Goal: Information Seeking & Learning: Learn about a topic

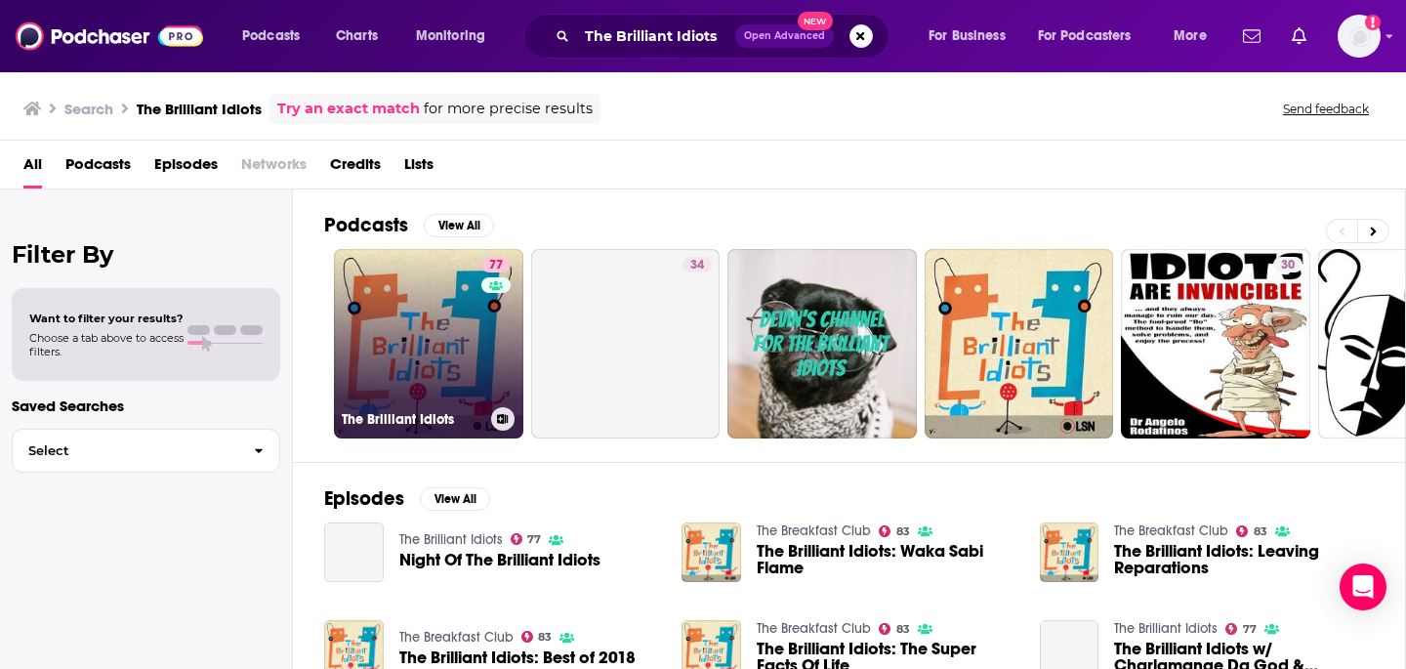
click at [466, 352] on link "77 The Brilliant Idiots" at bounding box center [428, 343] width 189 height 189
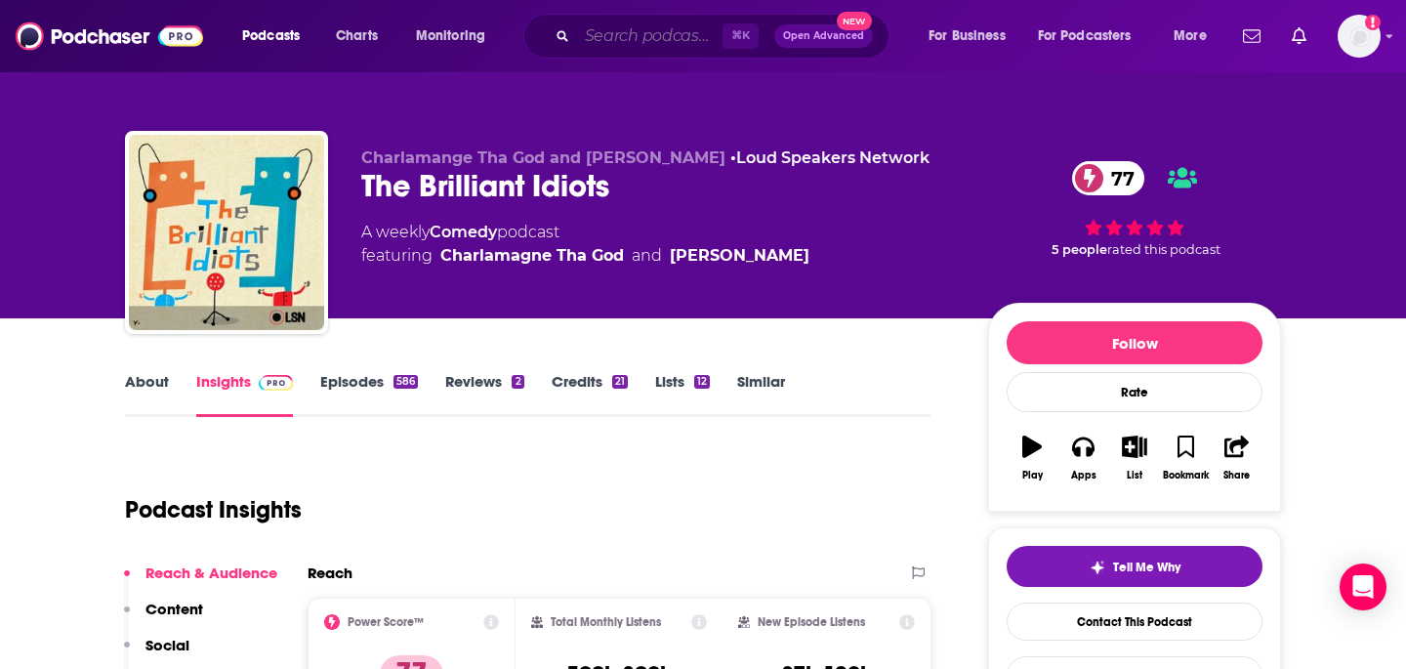
click at [637, 40] on input "Search podcasts, credits, & more..." at bounding box center [649, 36] width 145 height 31
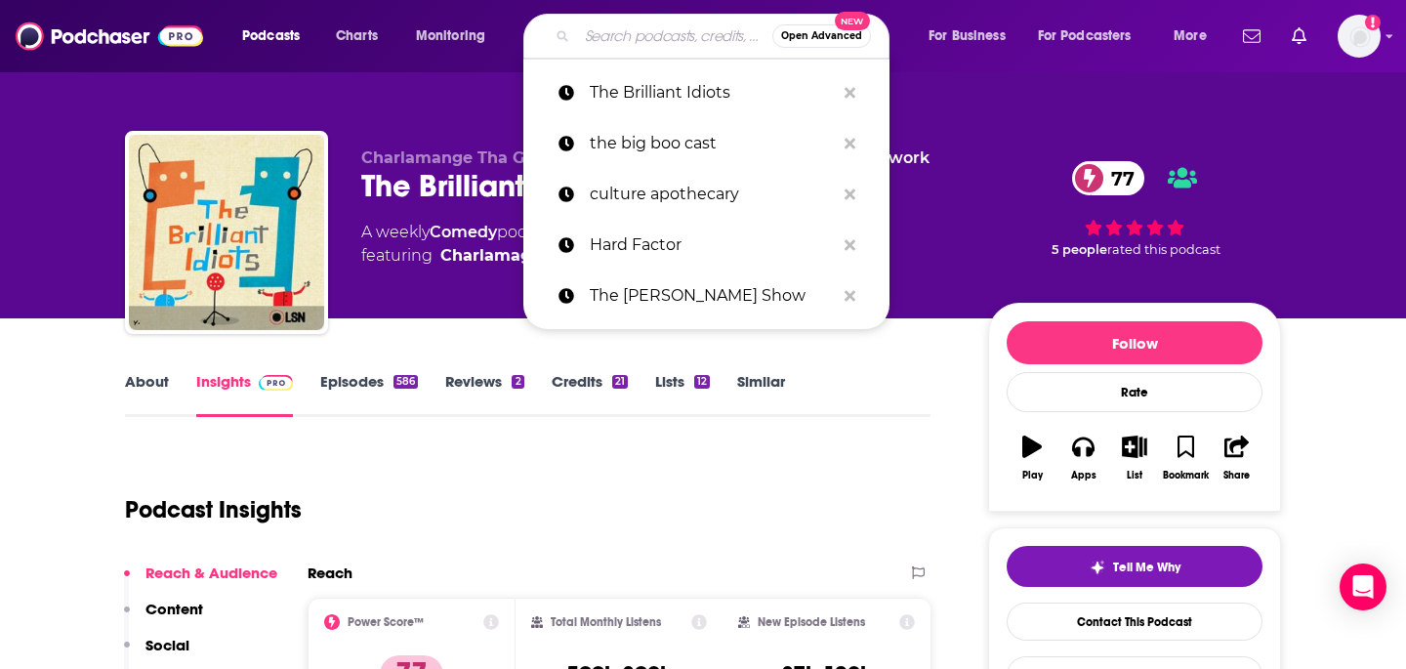
paste input "Legends of the Old West"
type input "Legends of the Old West"
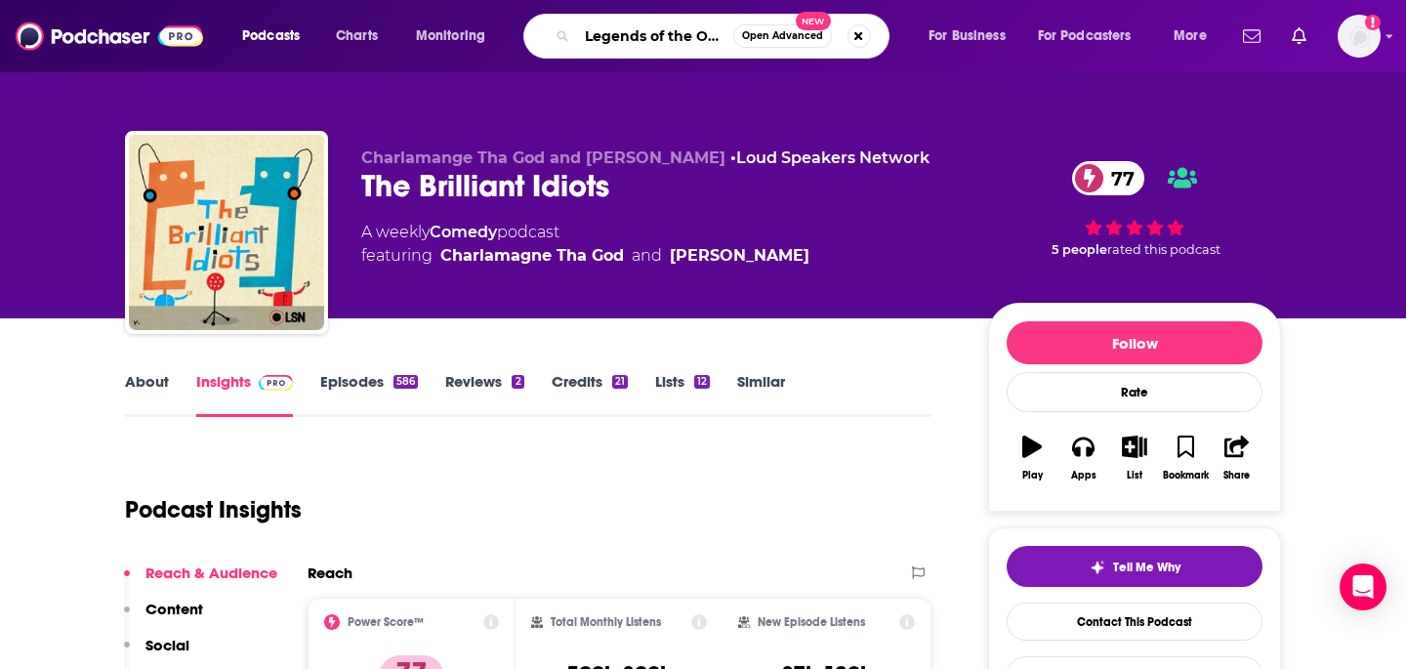
scroll to position [0, 38]
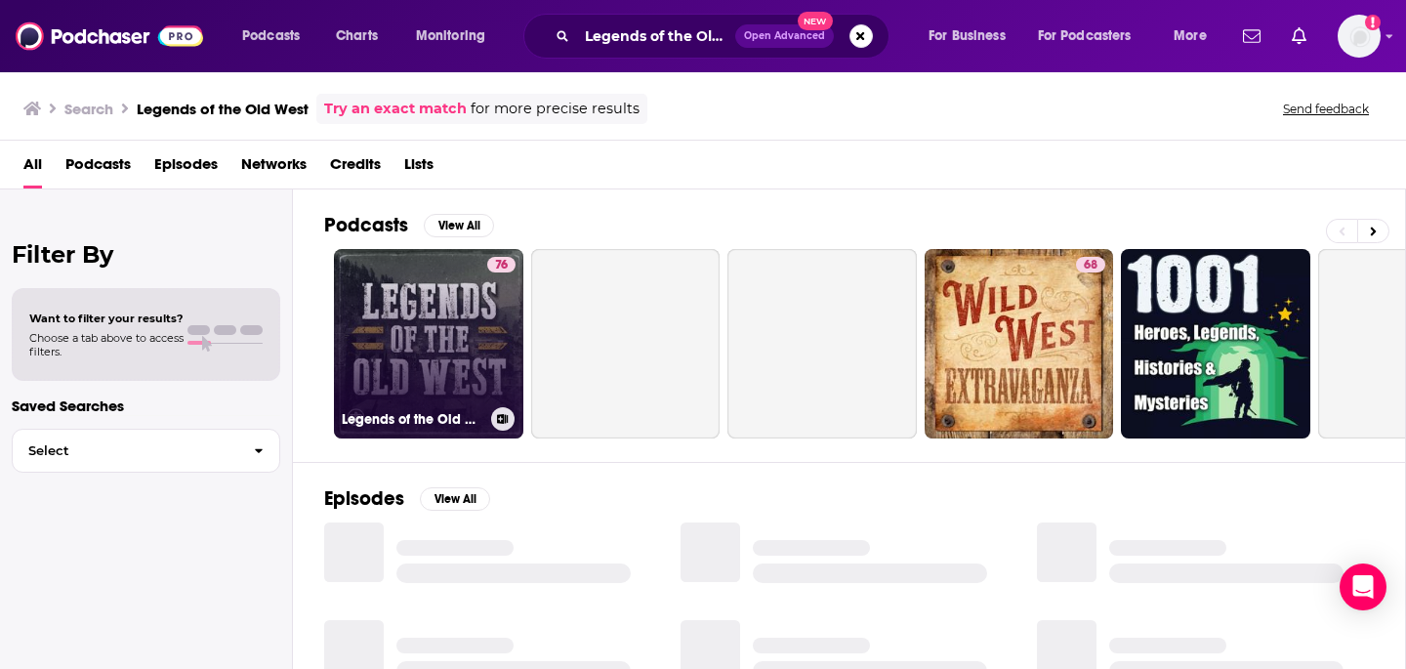
click at [468, 327] on link "76 Legends of the Old West" at bounding box center [428, 343] width 189 height 189
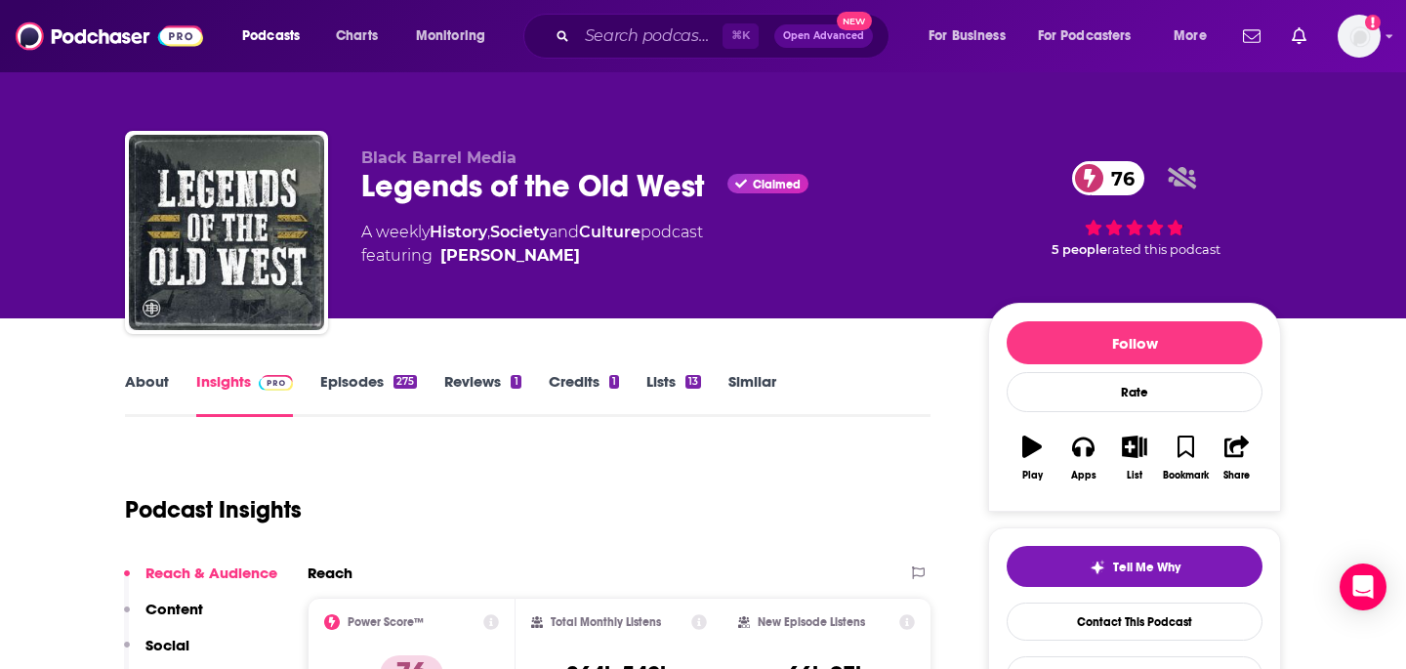
scroll to position [206, 0]
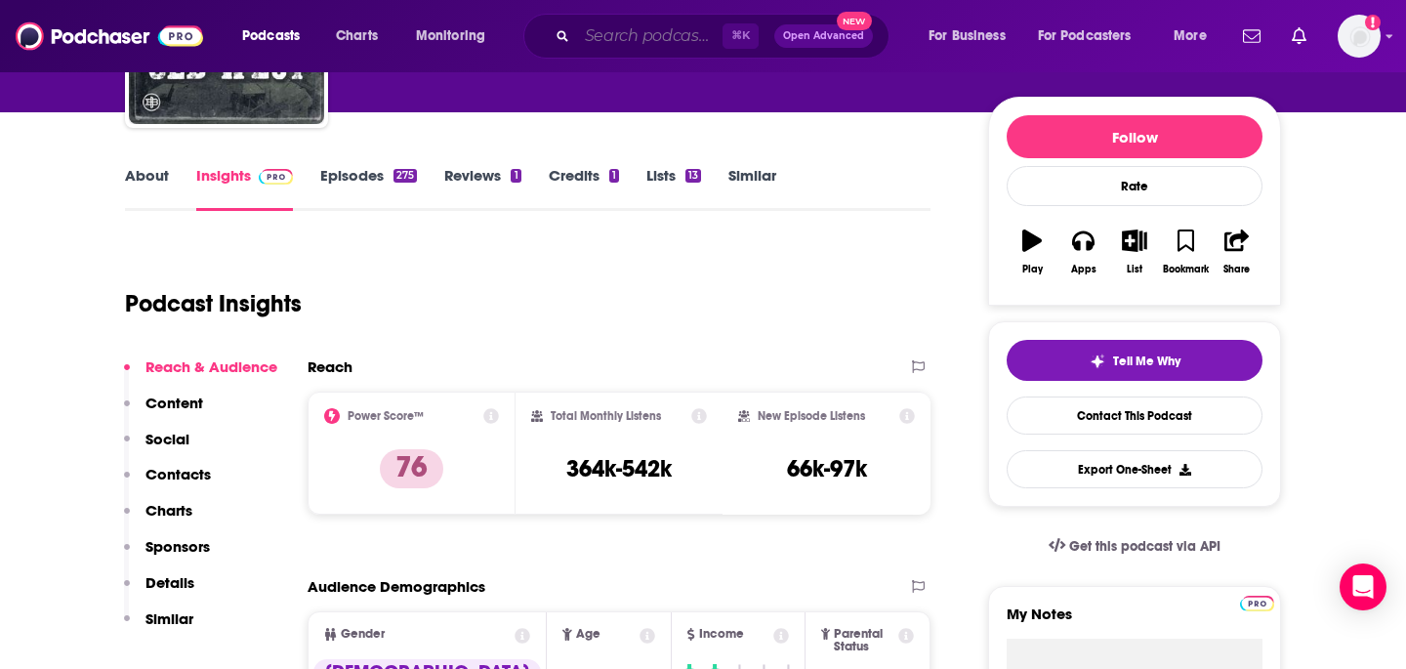
click at [596, 37] on input "Search podcasts, credits, & more..." at bounding box center [649, 36] width 145 height 31
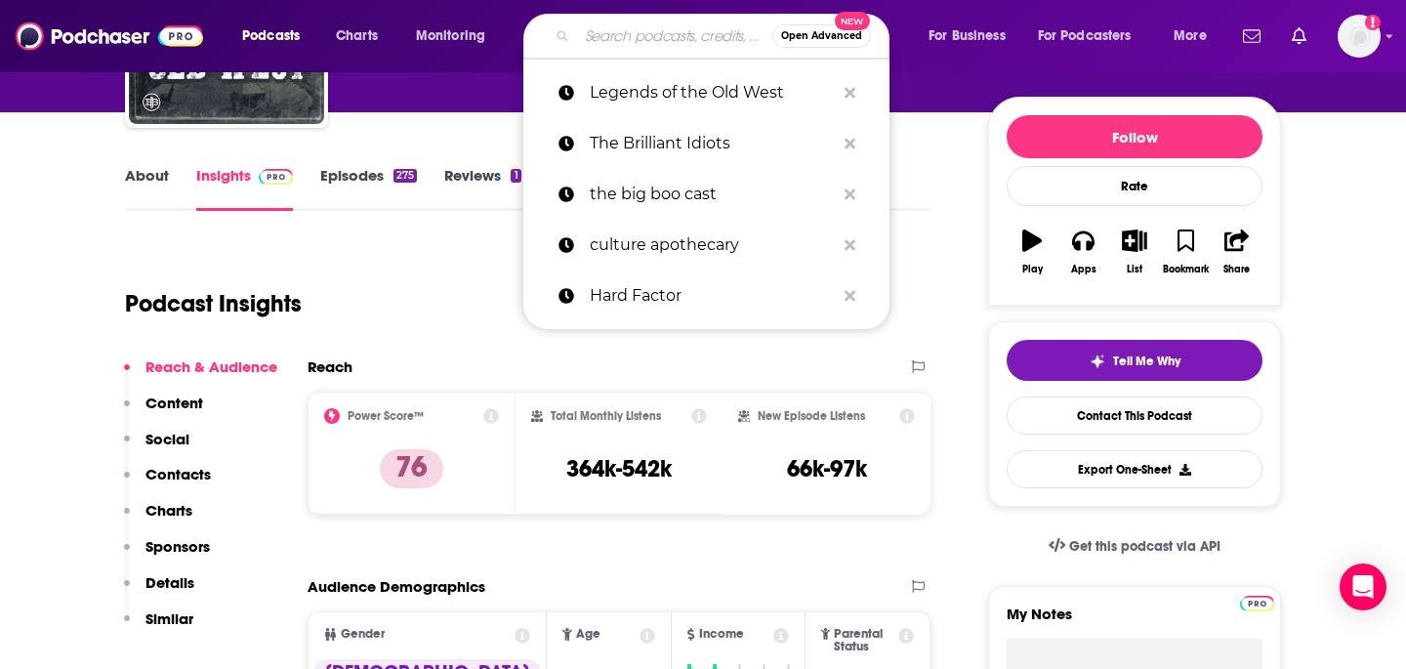
paste input "rSlash"
type input "rSlash"
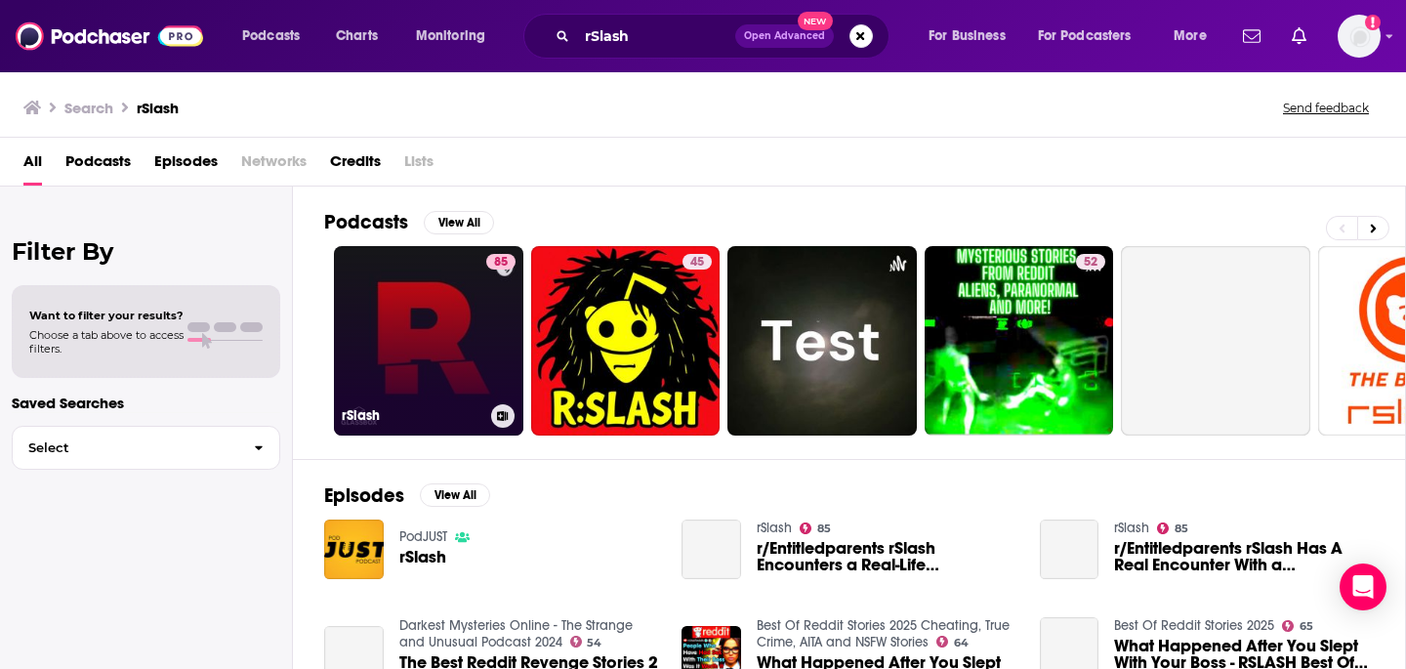
click at [487, 322] on div "85" at bounding box center [500, 329] width 29 height 150
